Goal: Task Accomplishment & Management: Complete application form

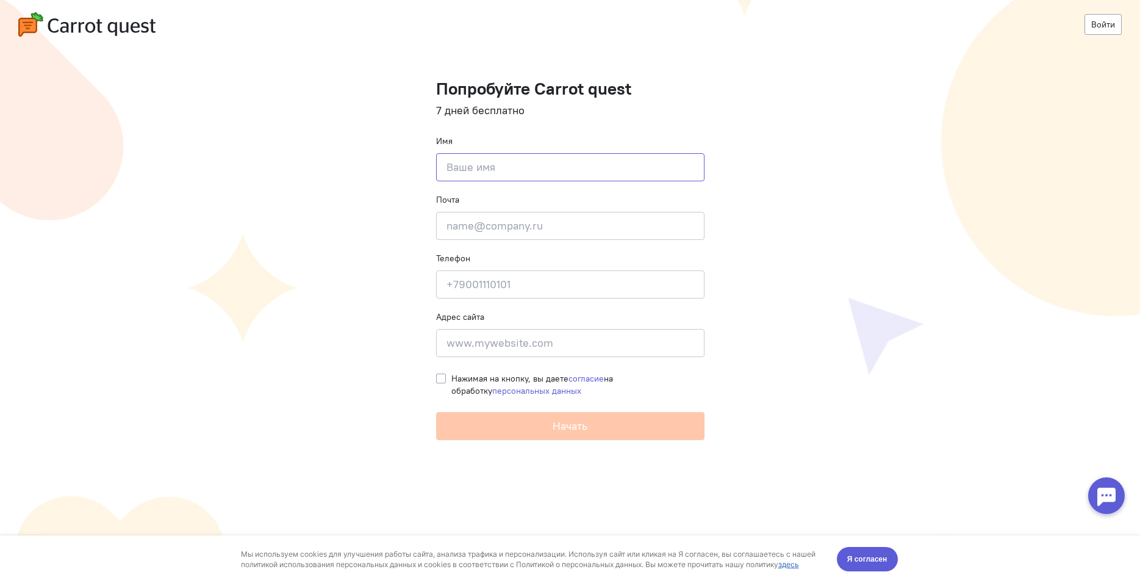
click at [577, 176] on input at bounding box center [570, 167] width 268 height 28
click at [504, 167] on input at bounding box center [570, 167] width 268 height 28
type input "Александр"
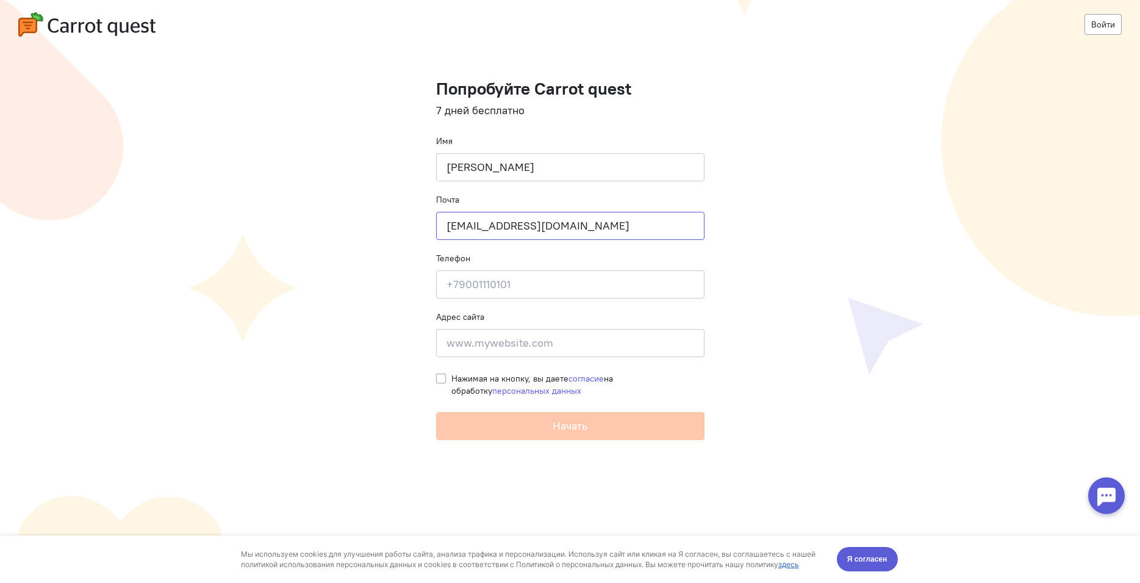
type input "sidorov@denvic.ru"
type input "9"
type input "+79877913526"
click at [509, 335] on input at bounding box center [570, 343] width 268 height 28
click at [551, 336] on input at bounding box center [570, 343] width 268 height 28
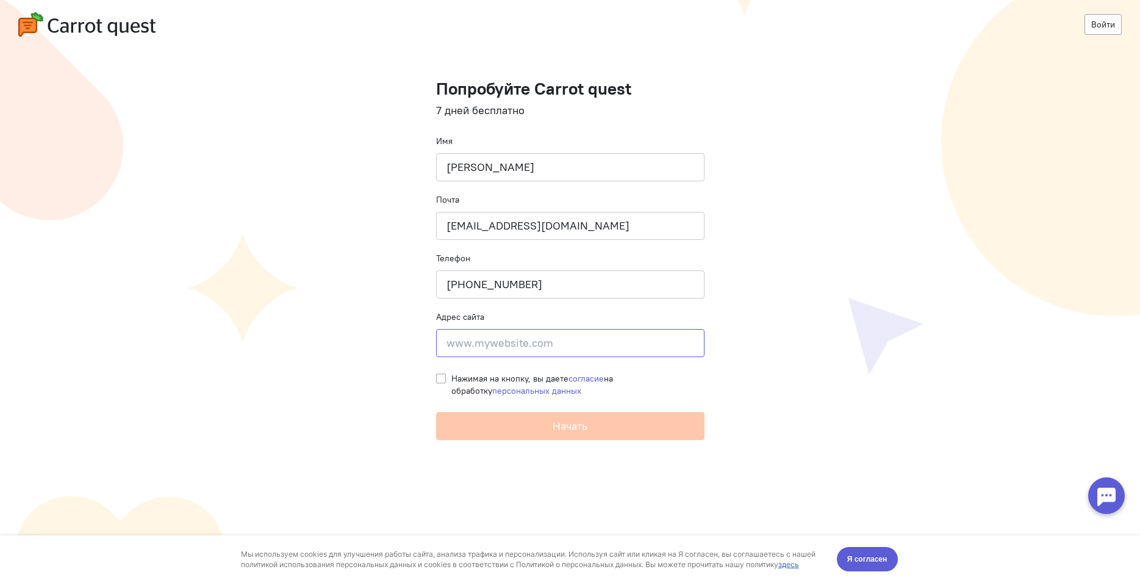
paste input "https://bi.denvic.ru/"
type input "https://bi.denvic.ru/"
click at [451, 378] on label "Нажимая на кнопку, вы даете согласие на обработку персональных данных" at bounding box center [577, 384] width 253 height 24
click at [438, 378] on input "Нажимая на кнопку, вы даете согласие на обработку персональных данных" at bounding box center [441, 377] width 10 height 11
checkbox input "true"
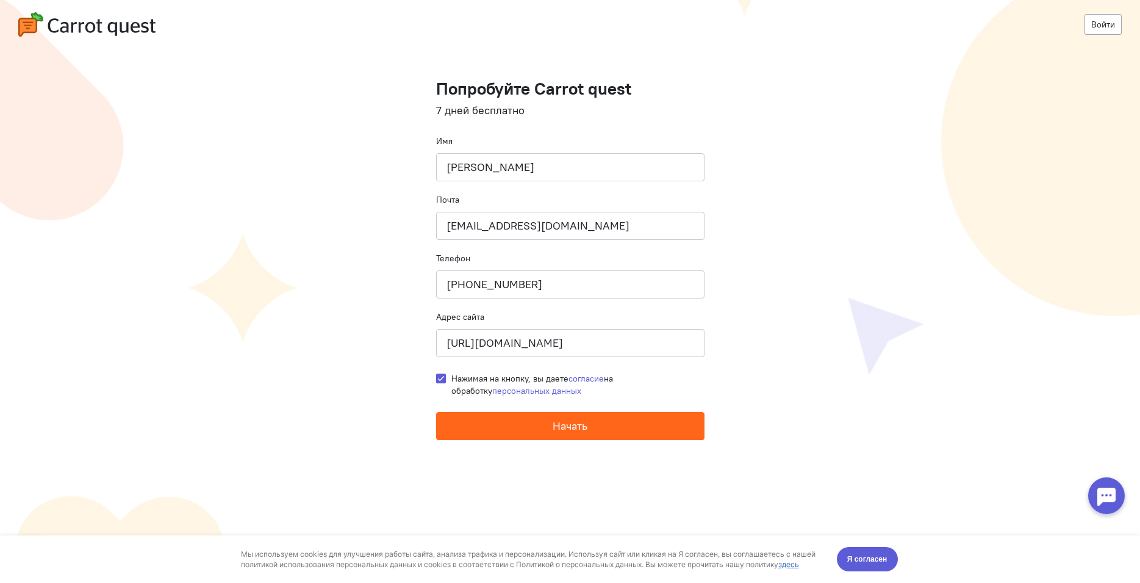
click at [544, 425] on button "Начать" at bounding box center [570, 426] width 268 height 28
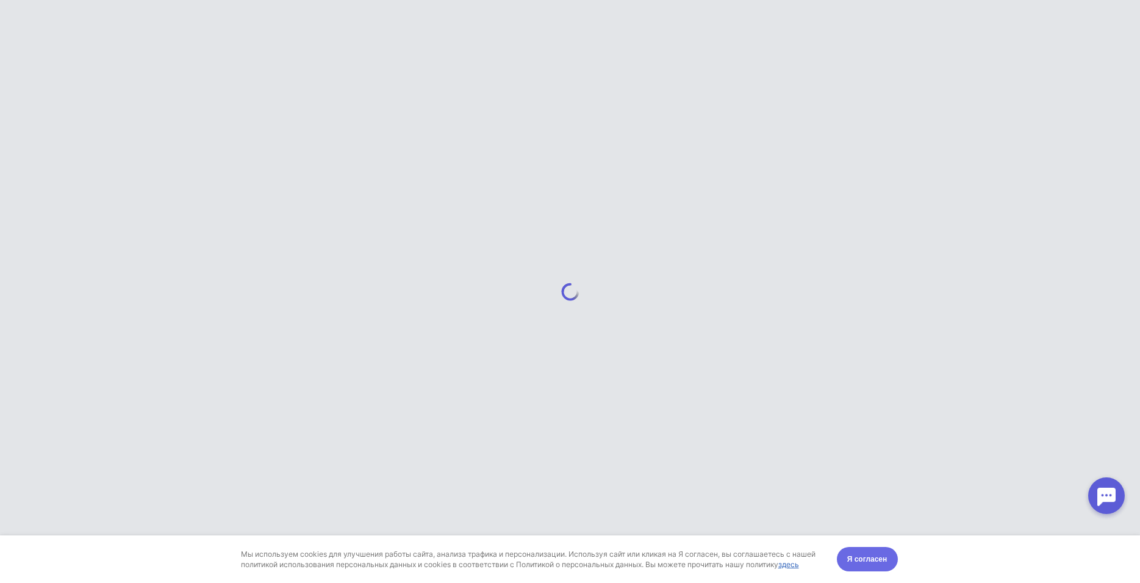
click at [872, 563] on span "Я согласен" at bounding box center [867, 559] width 40 height 12
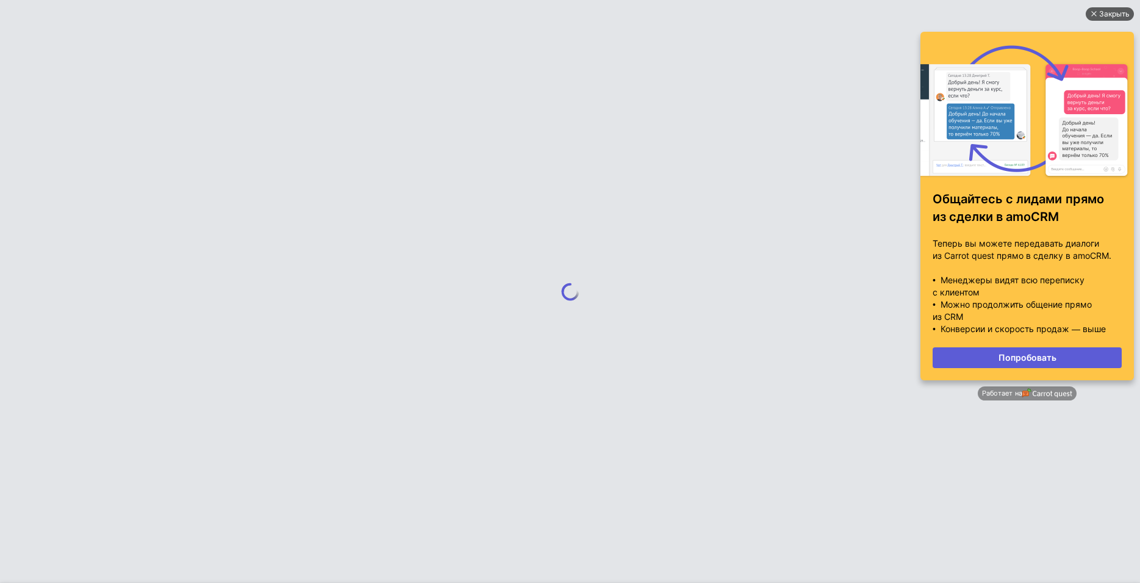
click at [1115, 11] on div "Закрыть" at bounding box center [1114, 13] width 30 height 13
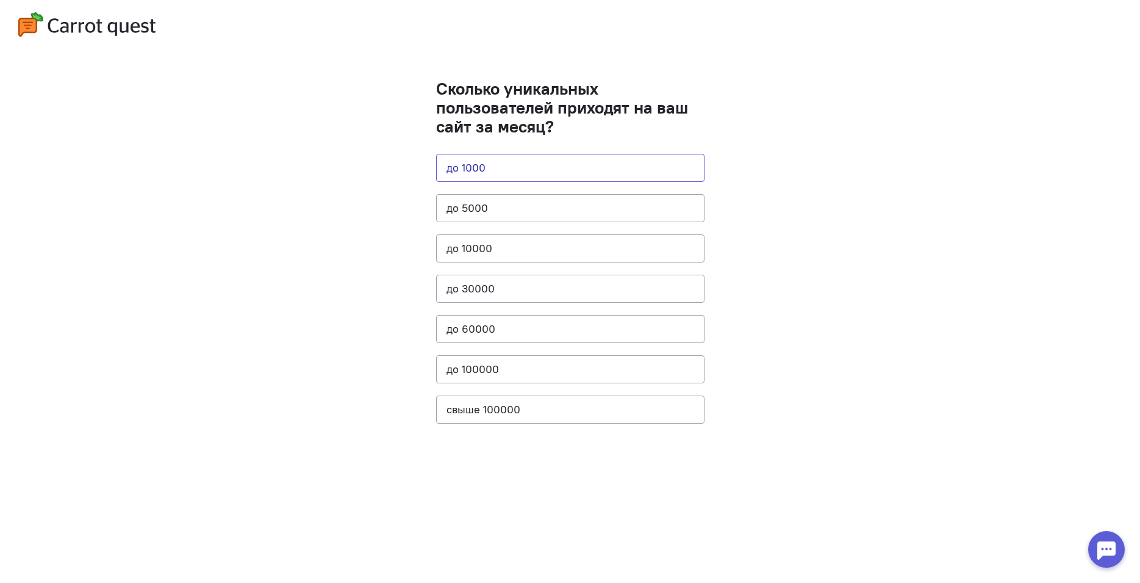
click at [530, 179] on button "до 1000" at bounding box center [570, 168] width 268 height 28
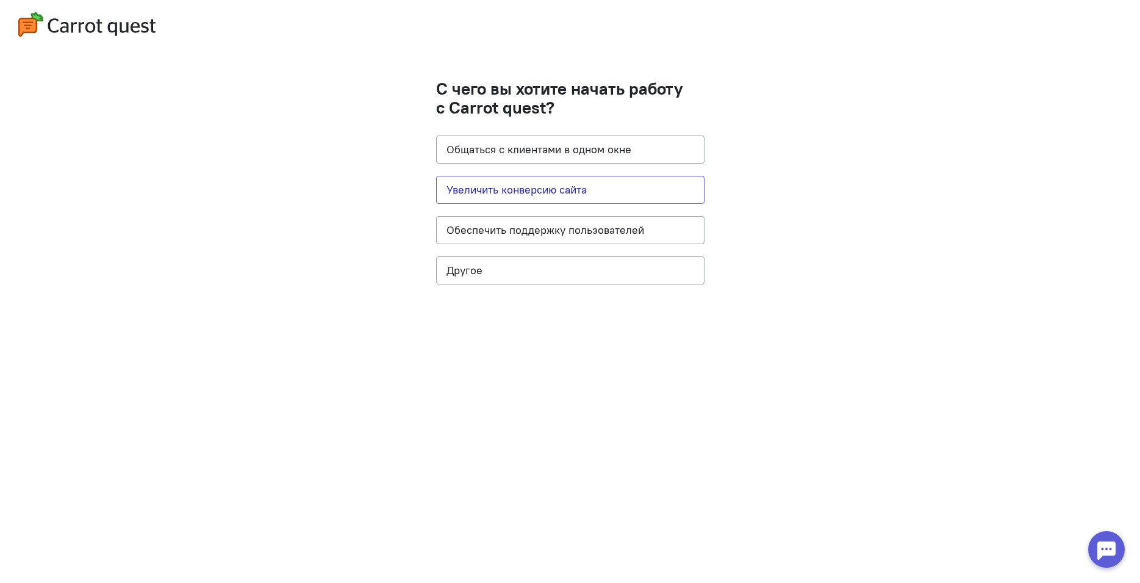
click at [565, 187] on button "Увеличить конверсию сайта" at bounding box center [570, 190] width 268 height 28
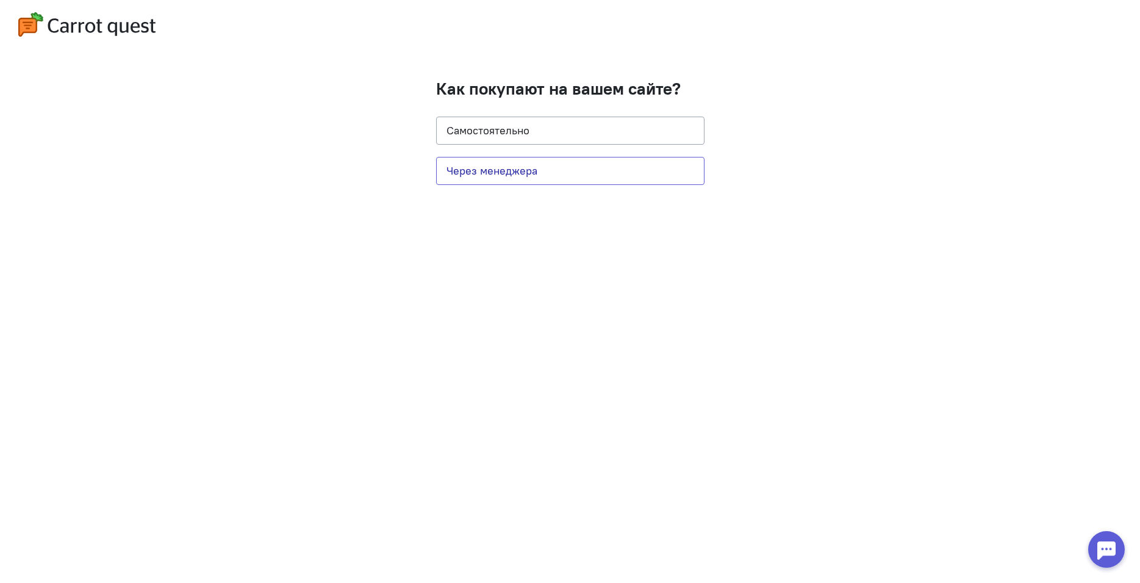
click at [551, 167] on button "Через менеджера" at bounding box center [570, 171] width 268 height 28
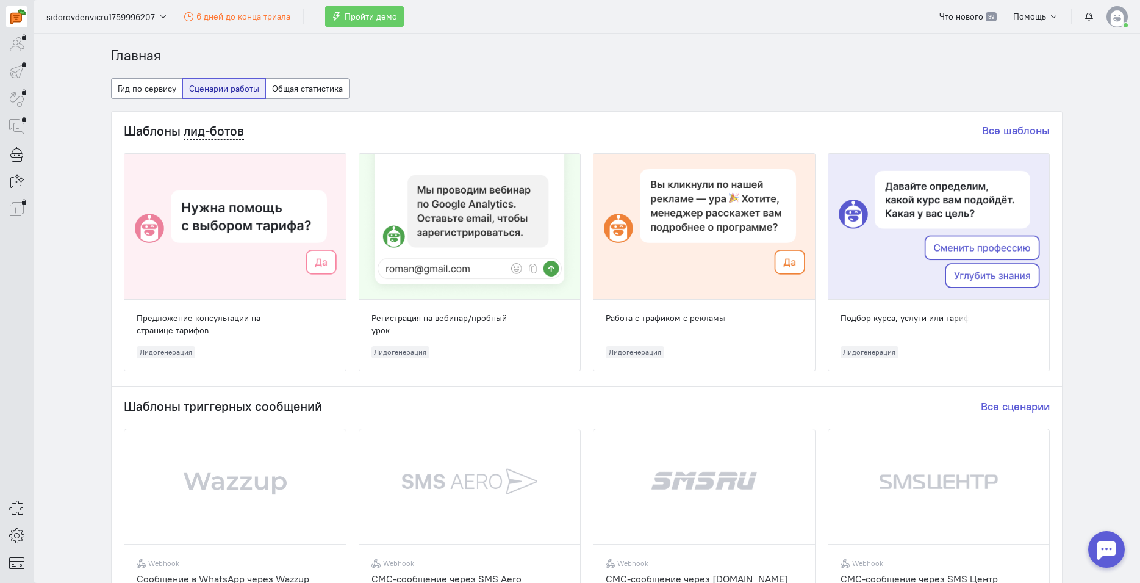
click at [501, 197] on div at bounding box center [469, 227] width 221 height 146
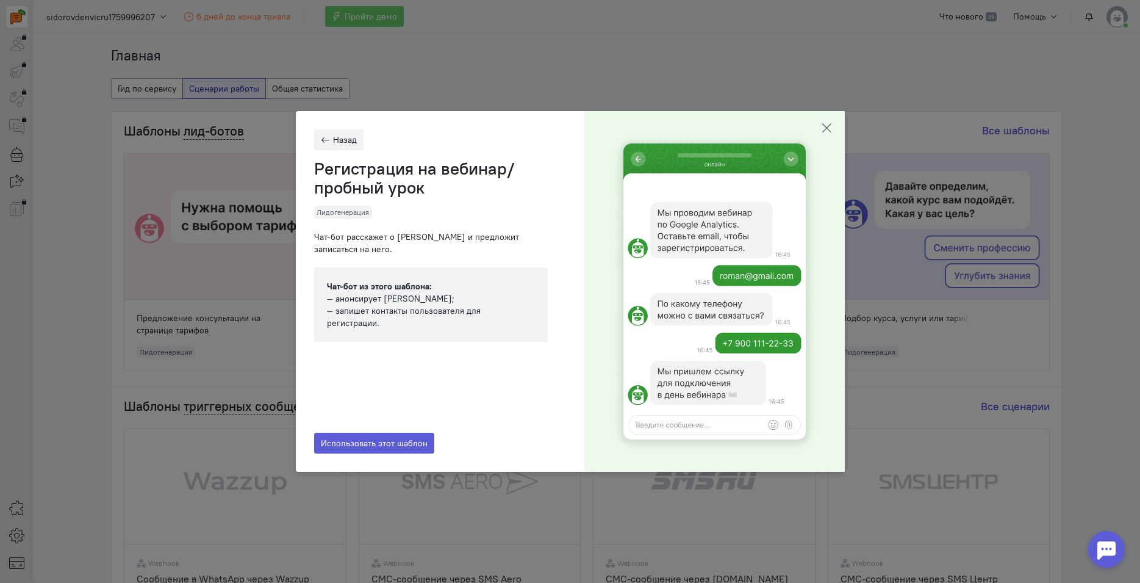
click at [830, 129] on icon "button" at bounding box center [826, 128] width 12 height 12
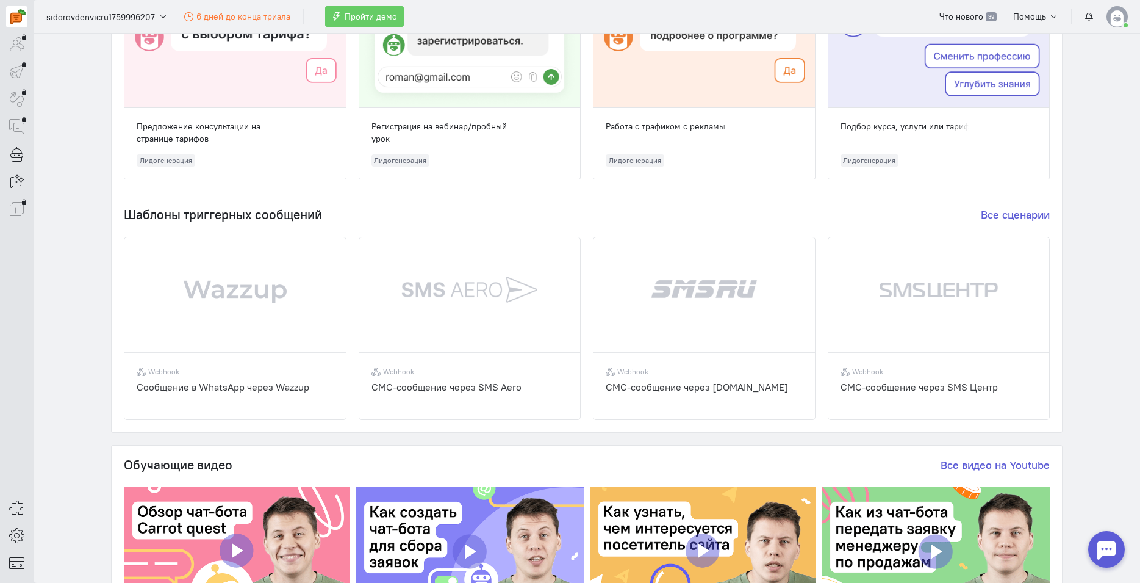
scroll to position [198, 0]
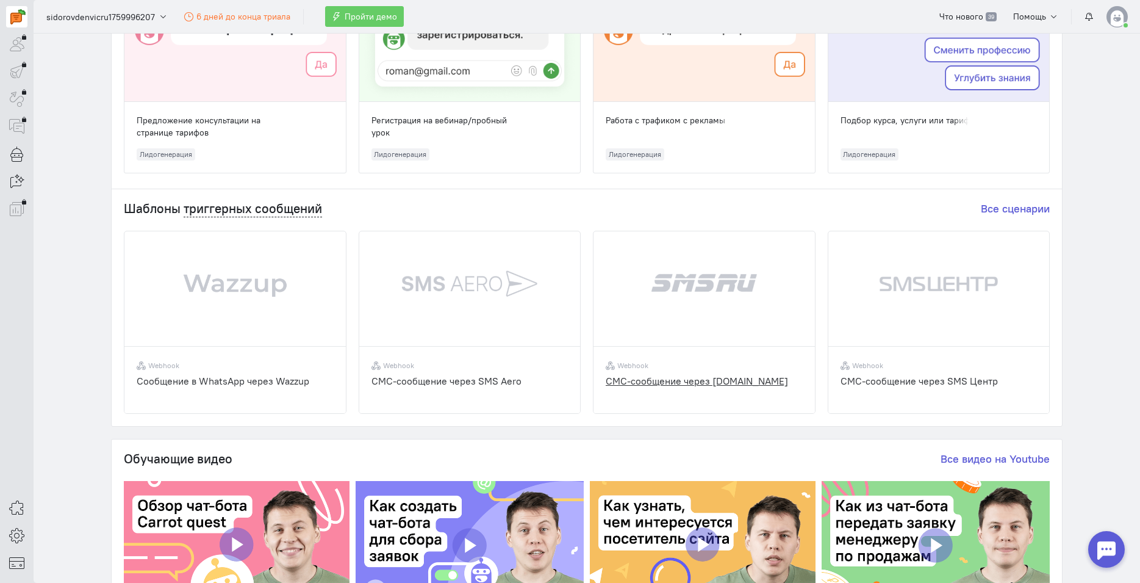
click at [681, 287] on img at bounding box center [704, 305] width 221 height 148
